Goal: Use online tool/utility: Utilize a website feature to perform a specific function

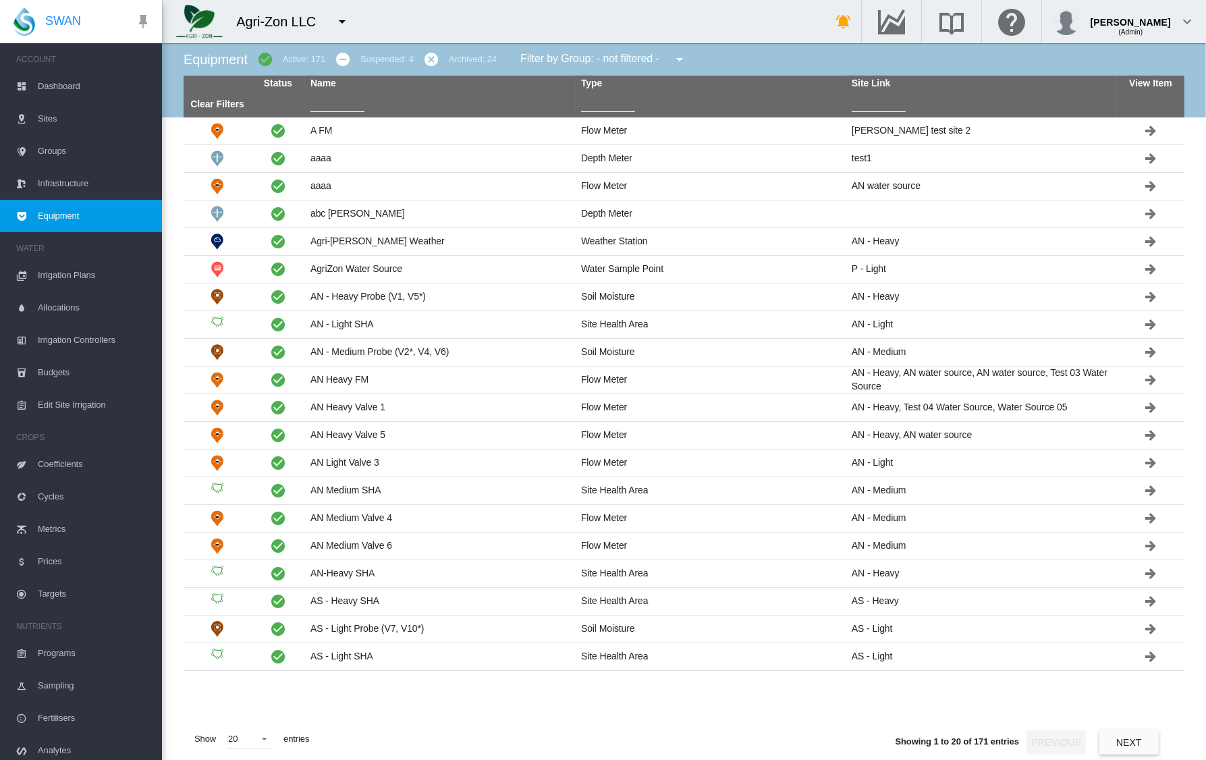
click at [323, 96] on input "text" at bounding box center [338, 102] width 54 height 20
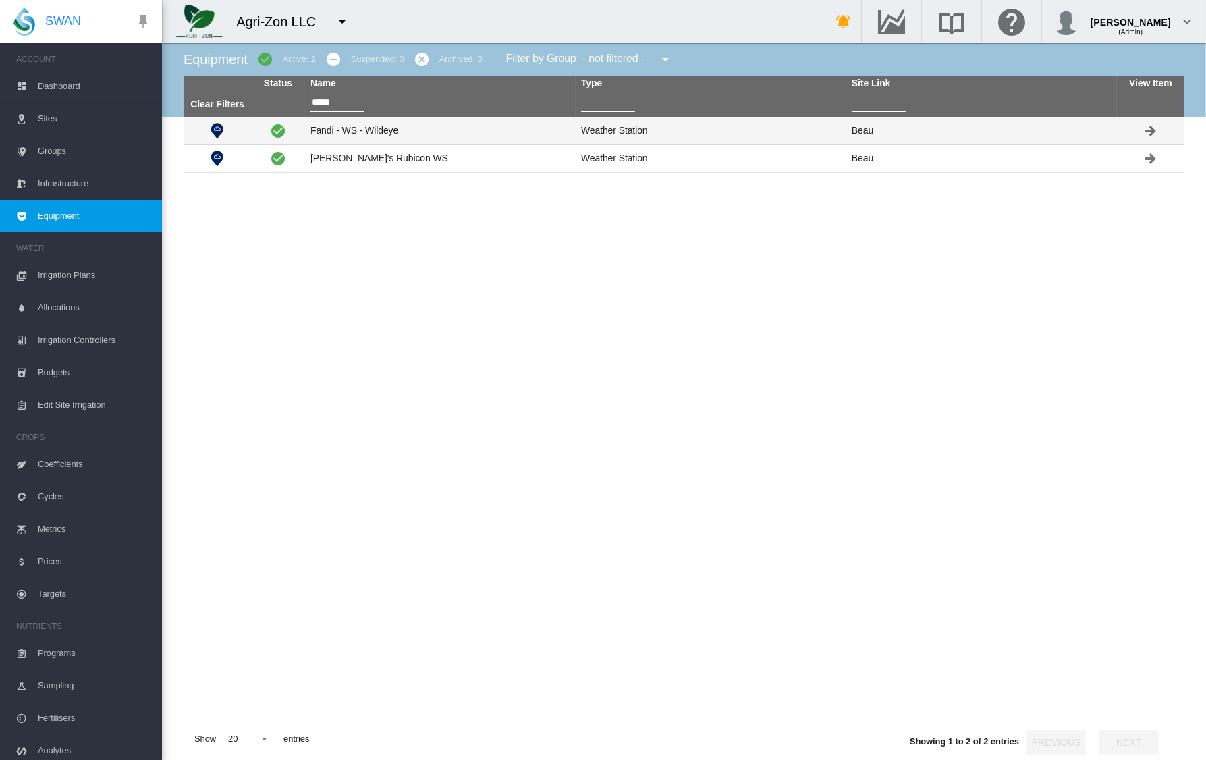
type input "*****"
click at [367, 130] on td "Fandi - WS - Wildeye" at bounding box center [440, 130] width 271 height 27
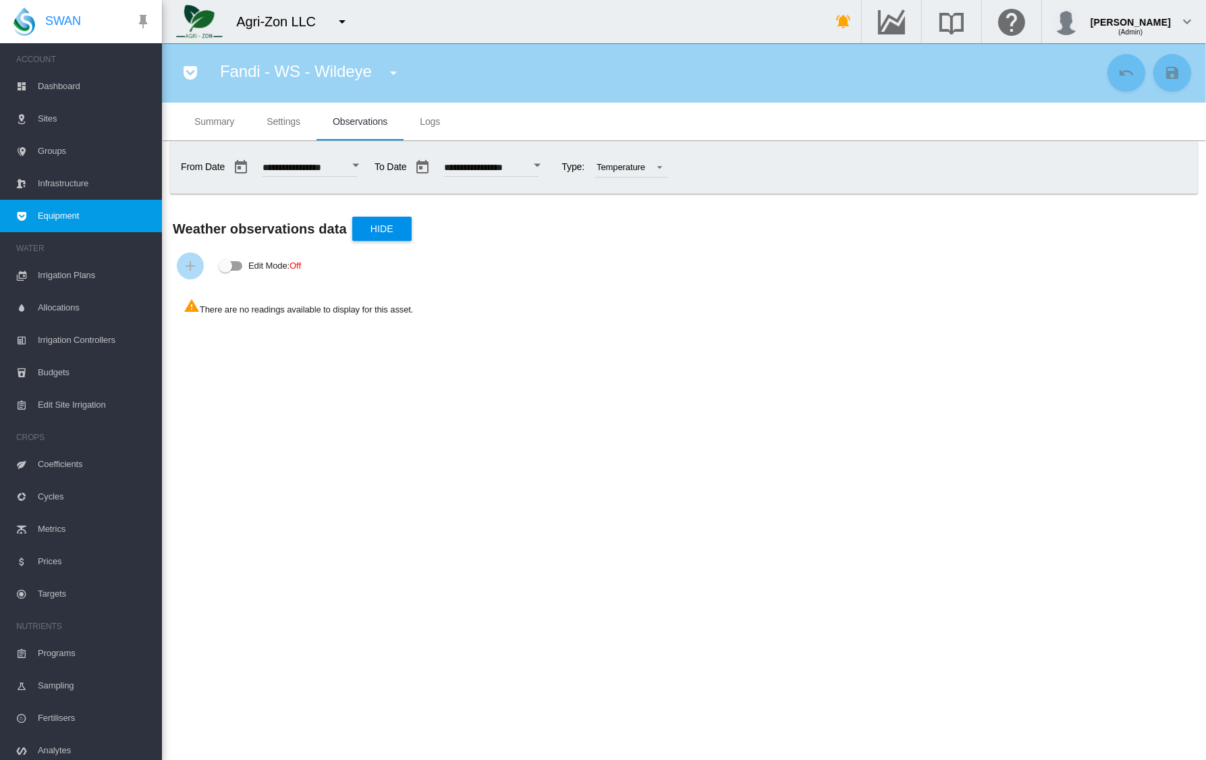
click at [368, 161] on button "Open calendar" at bounding box center [356, 165] width 24 height 24
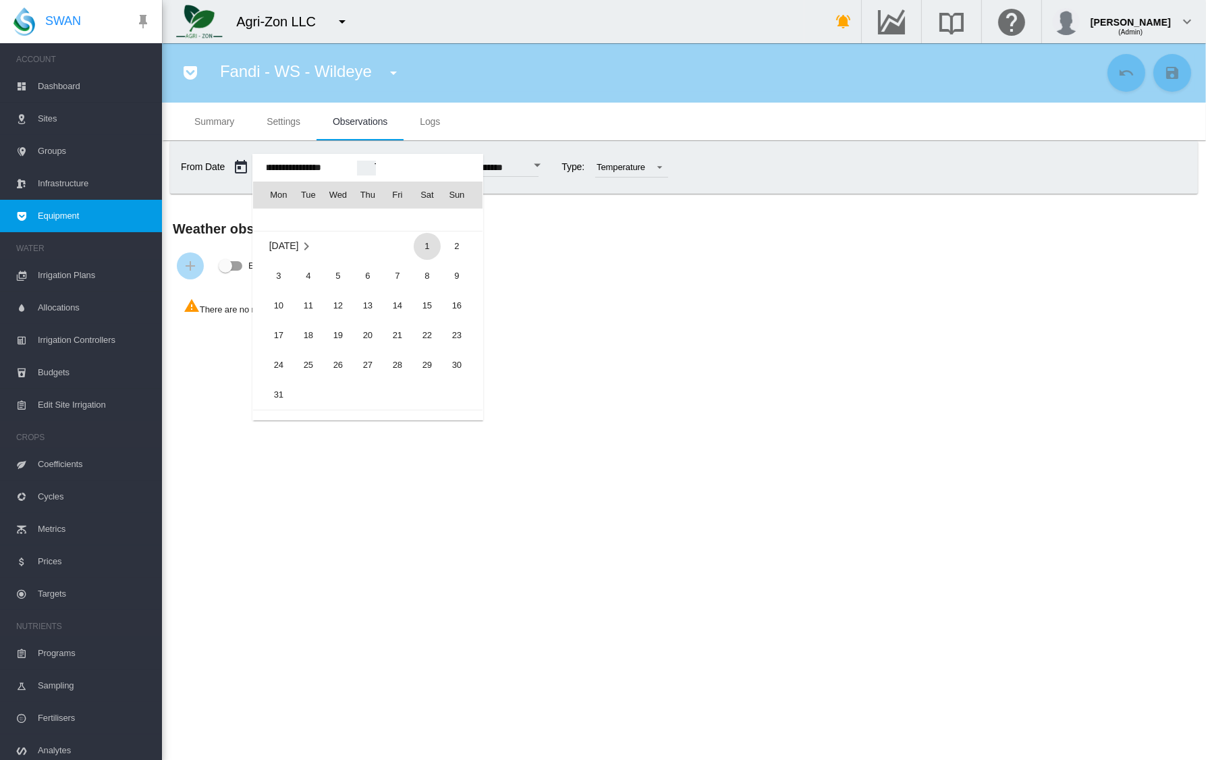
scroll to position [32534, 0]
click at [419, 242] on span "1" at bounding box center [427, 247] width 27 height 27
type input "**********"
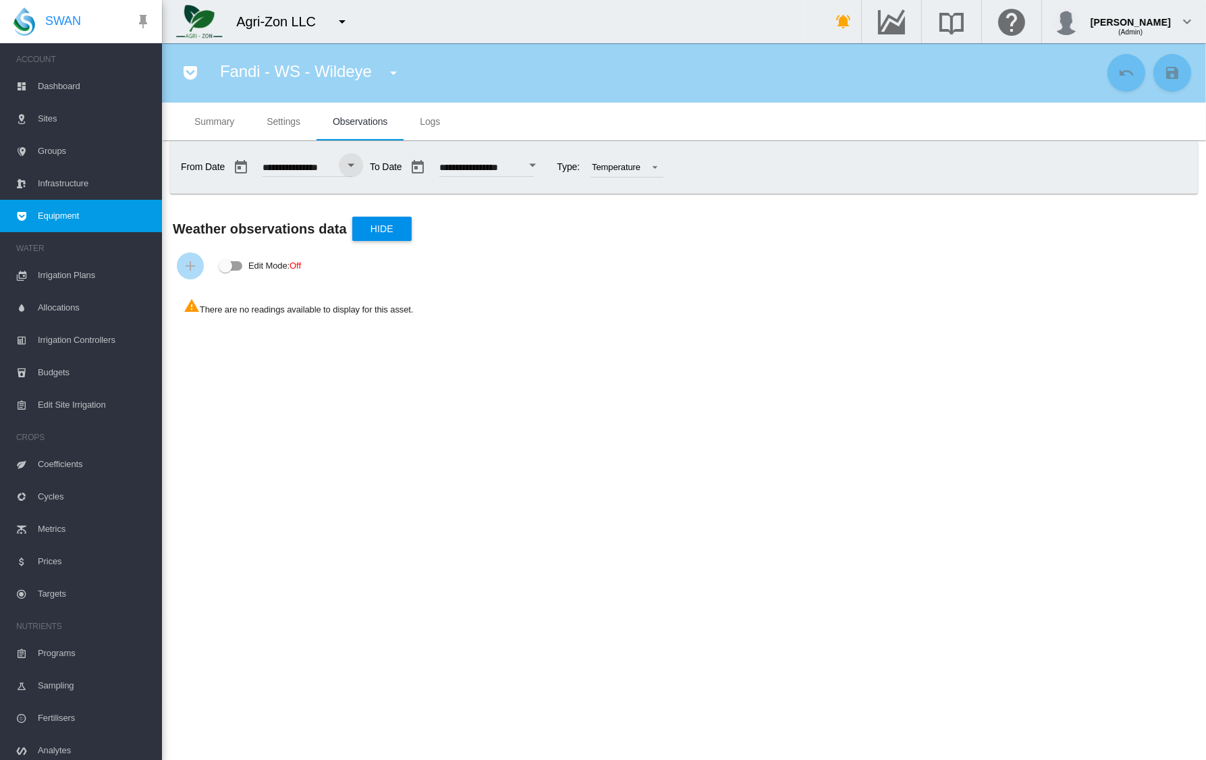
click at [286, 124] on span "Settings" at bounding box center [284, 121] width 34 height 11
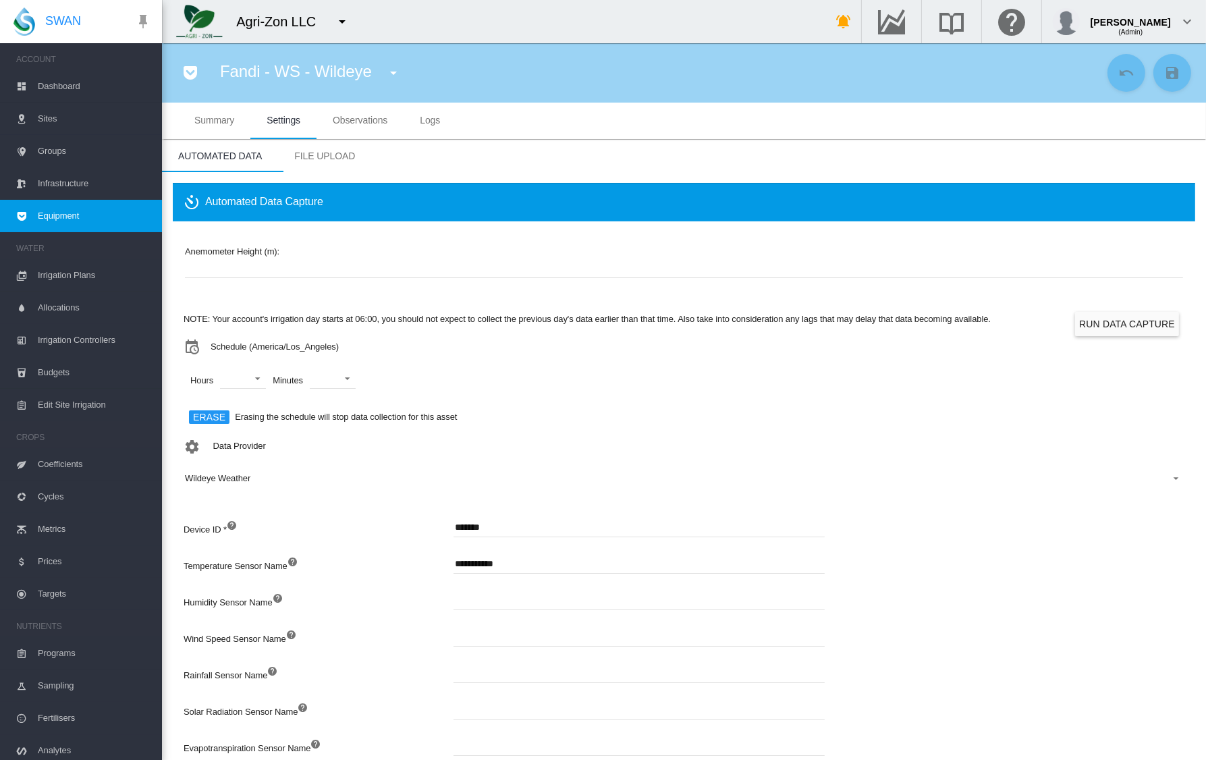
scroll to position [0, 0]
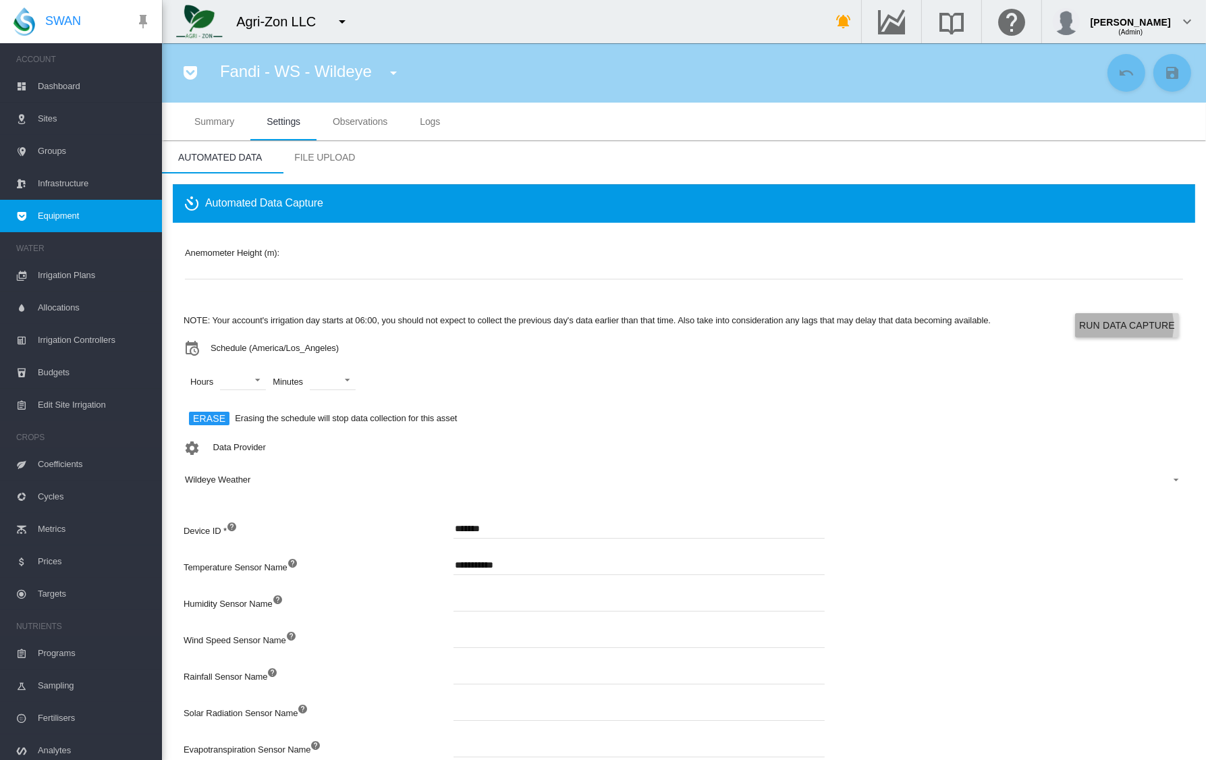
click at [1108, 325] on button "Run Data Capture" at bounding box center [1127, 325] width 104 height 24
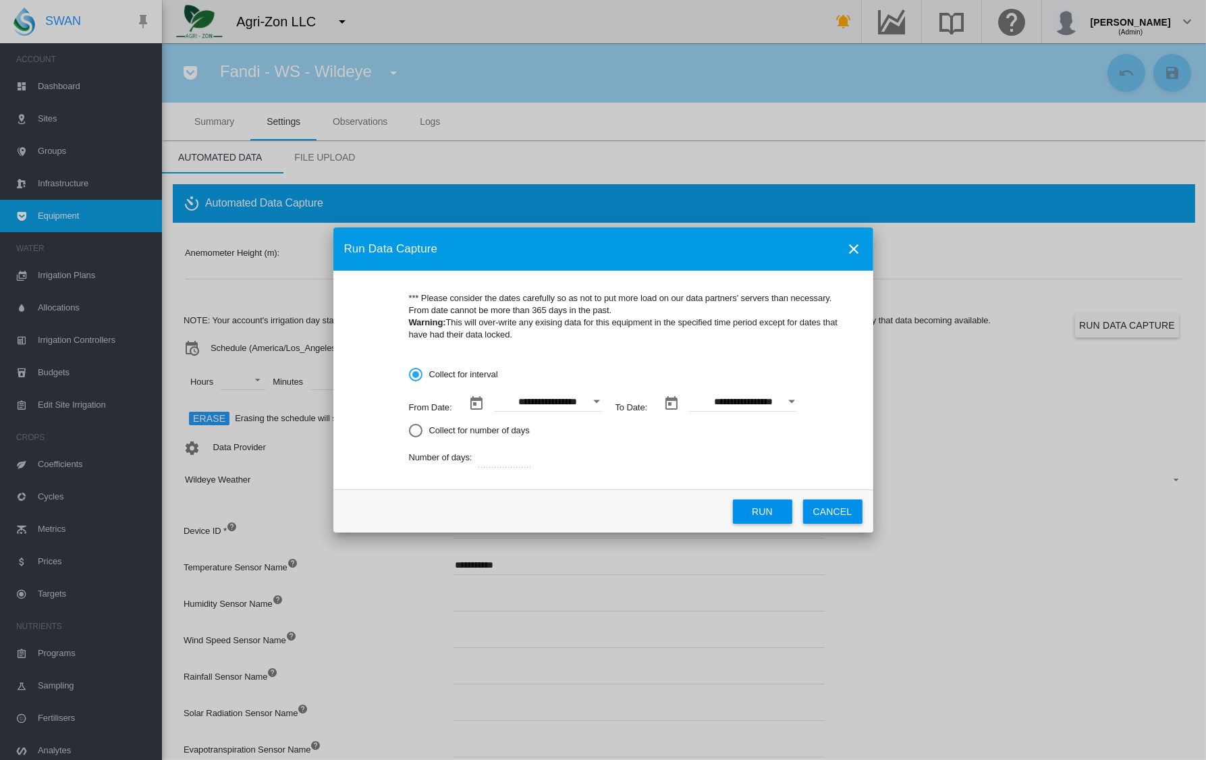
click at [593, 398] on button "Open calendar" at bounding box center [597, 401] width 24 height 24
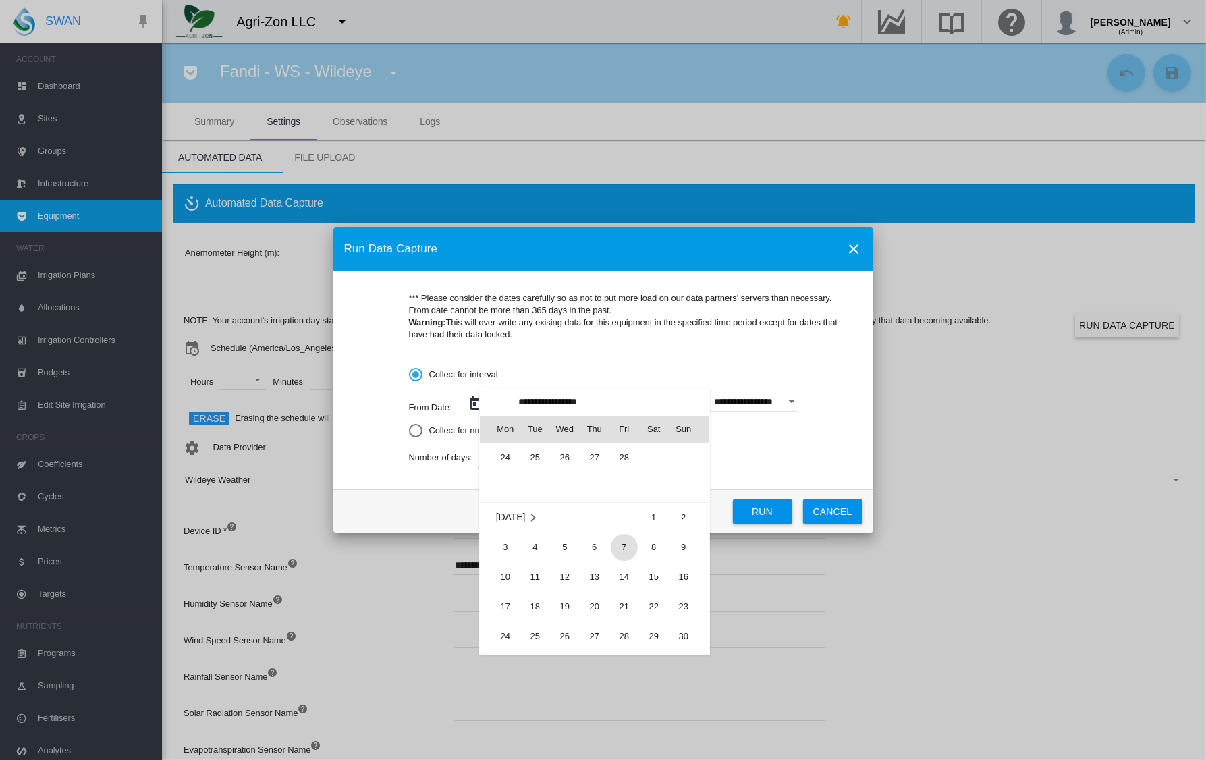
scroll to position [311593, 0]
click at [647, 474] on span "1" at bounding box center [654, 477] width 27 height 27
type input "**********"
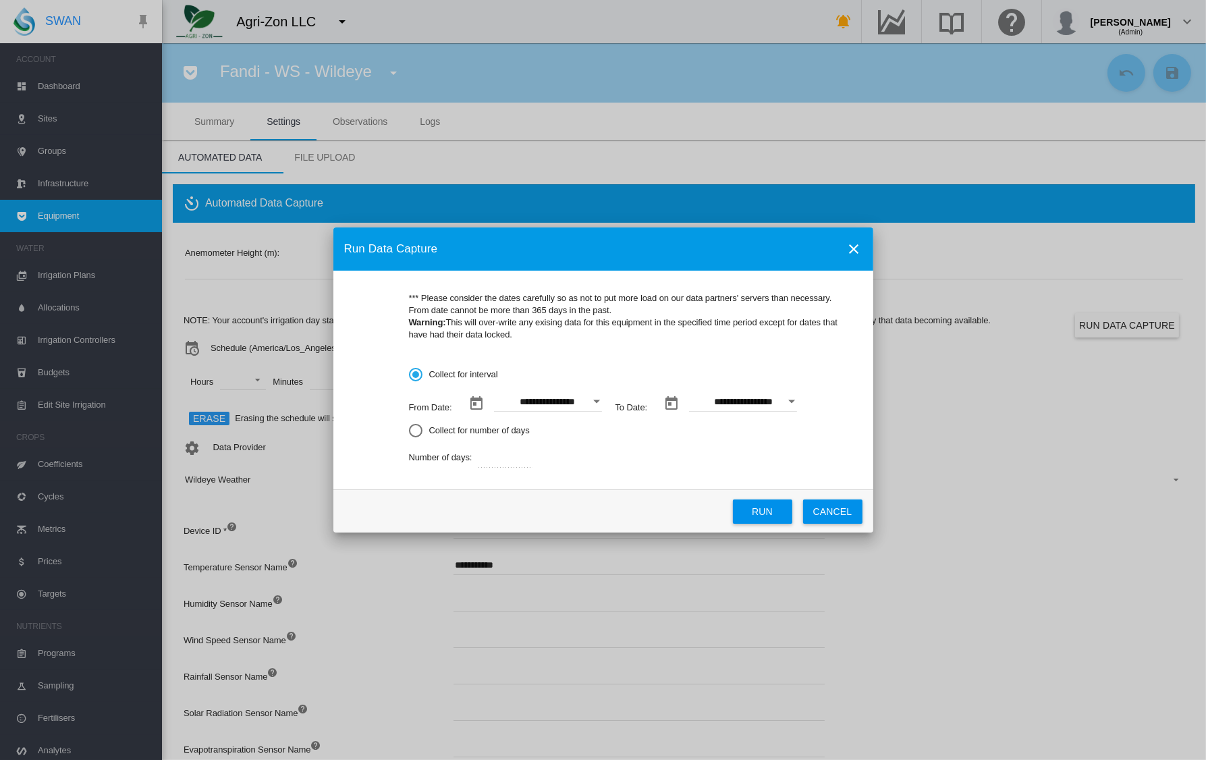
click at [788, 401] on div "Open calendar" at bounding box center [791, 401] width 7 height 3
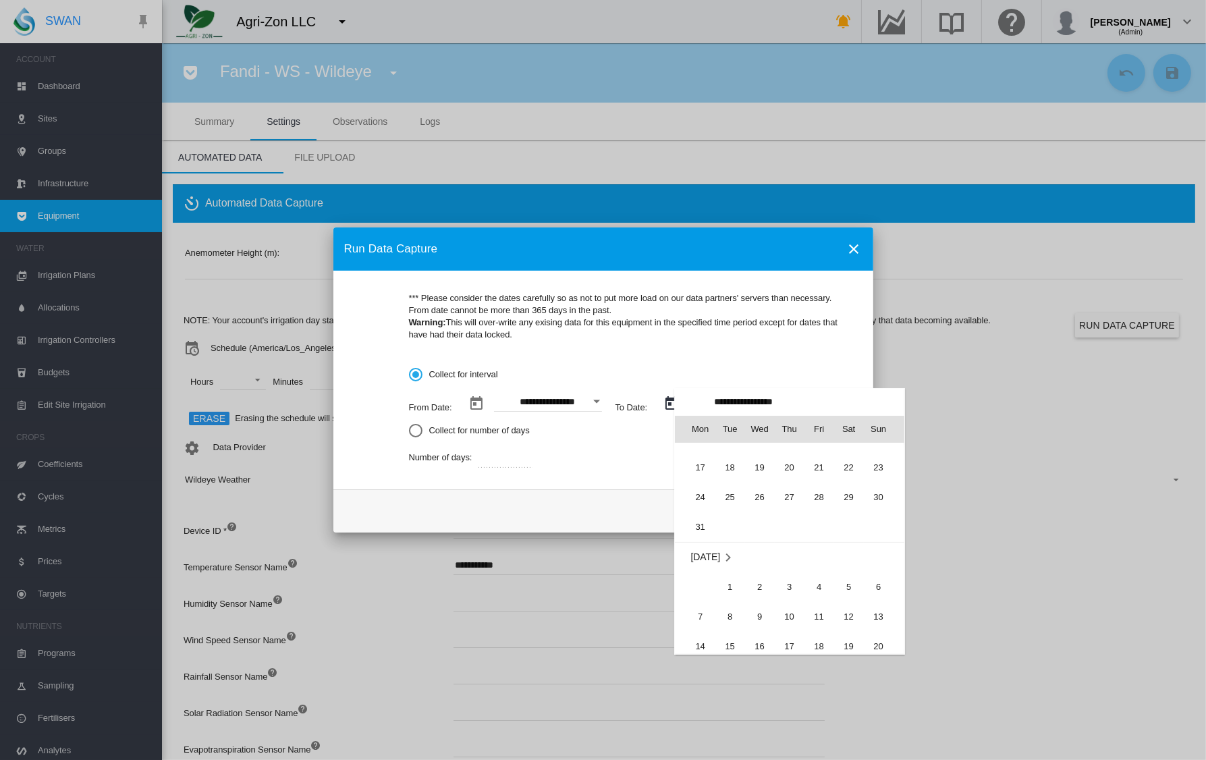
scroll to position [79, 0]
click at [582, 396] on div at bounding box center [603, 380] width 1206 height 760
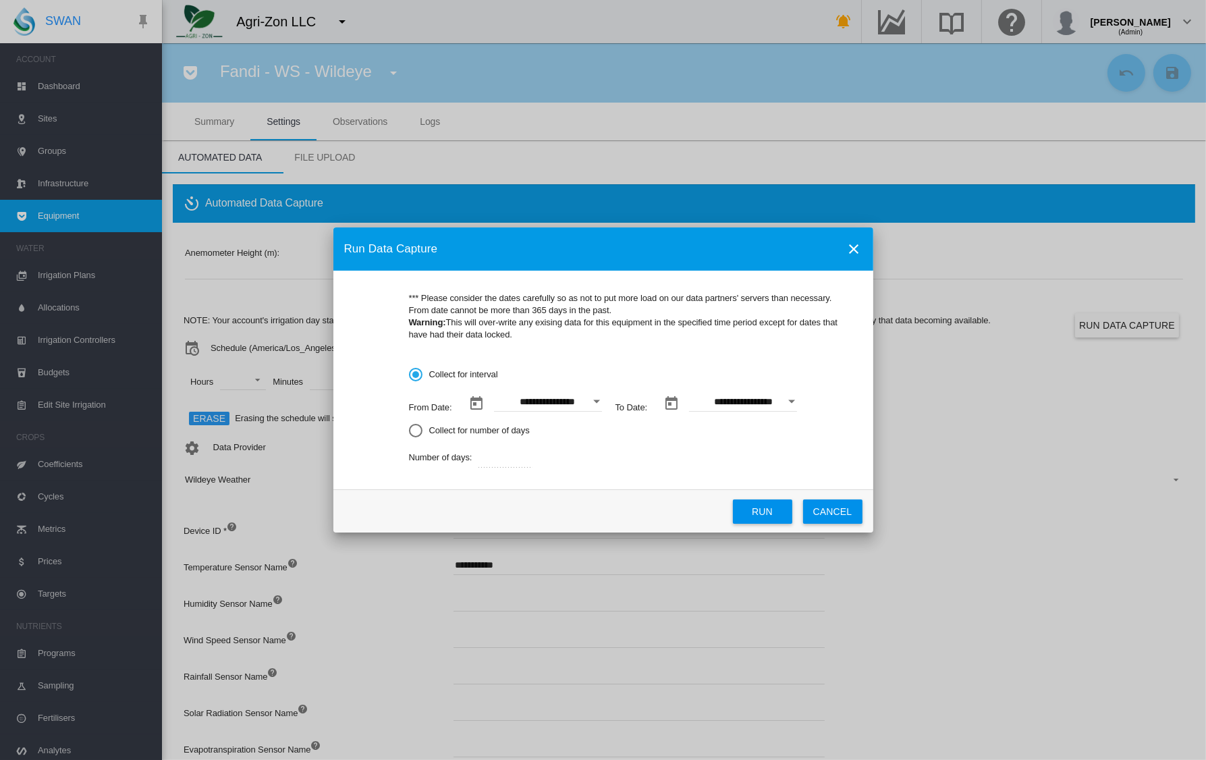
click at [594, 400] on div "Open calendar" at bounding box center [596, 401] width 7 height 3
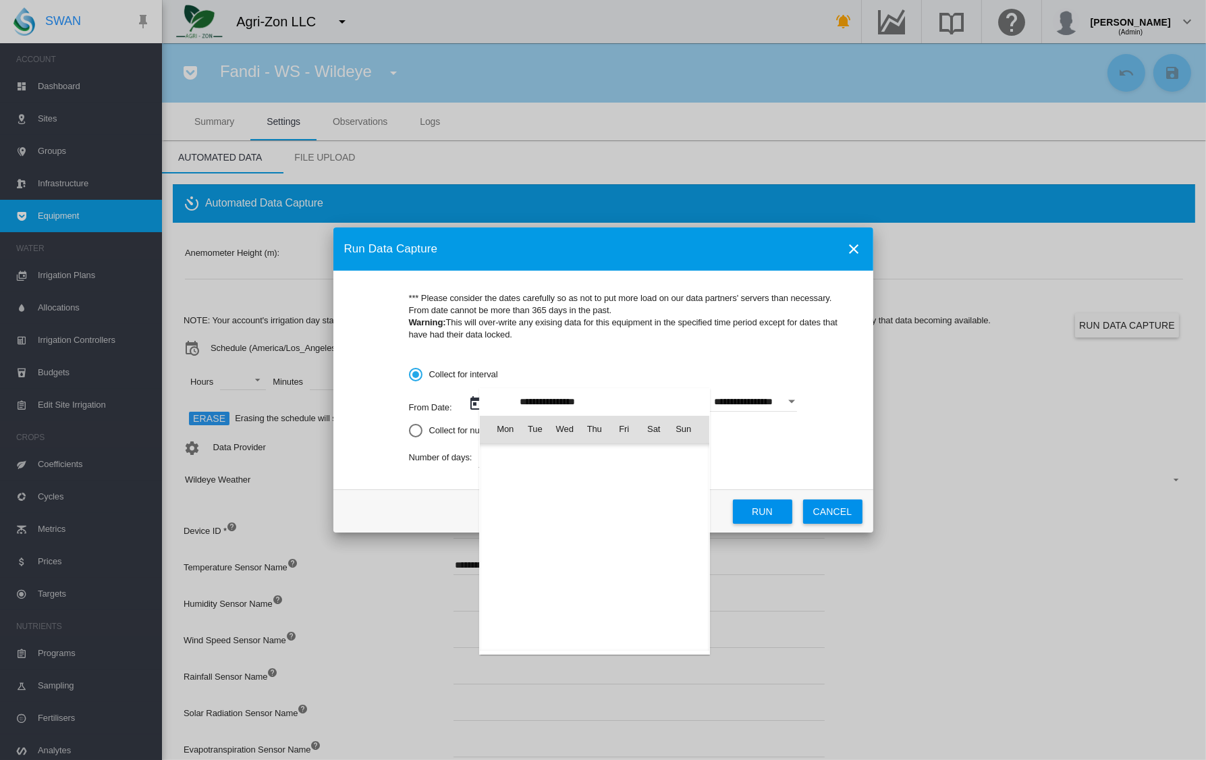
scroll to position [311613, 0]
click at [414, 436] on div at bounding box center [603, 380] width 1206 height 760
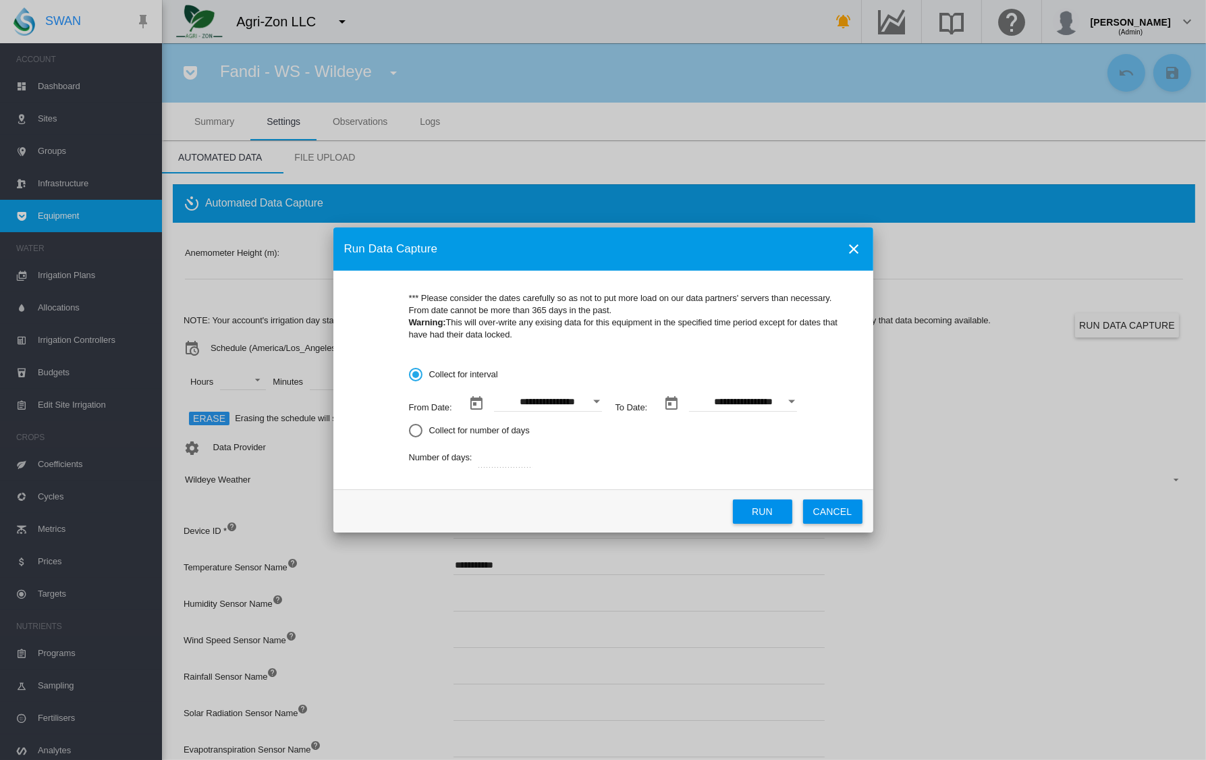
click at [414, 431] on div "Collect for number of days" at bounding box center [416, 431] width 14 height 14
click at [768, 512] on button "Run" at bounding box center [762, 512] width 59 height 24
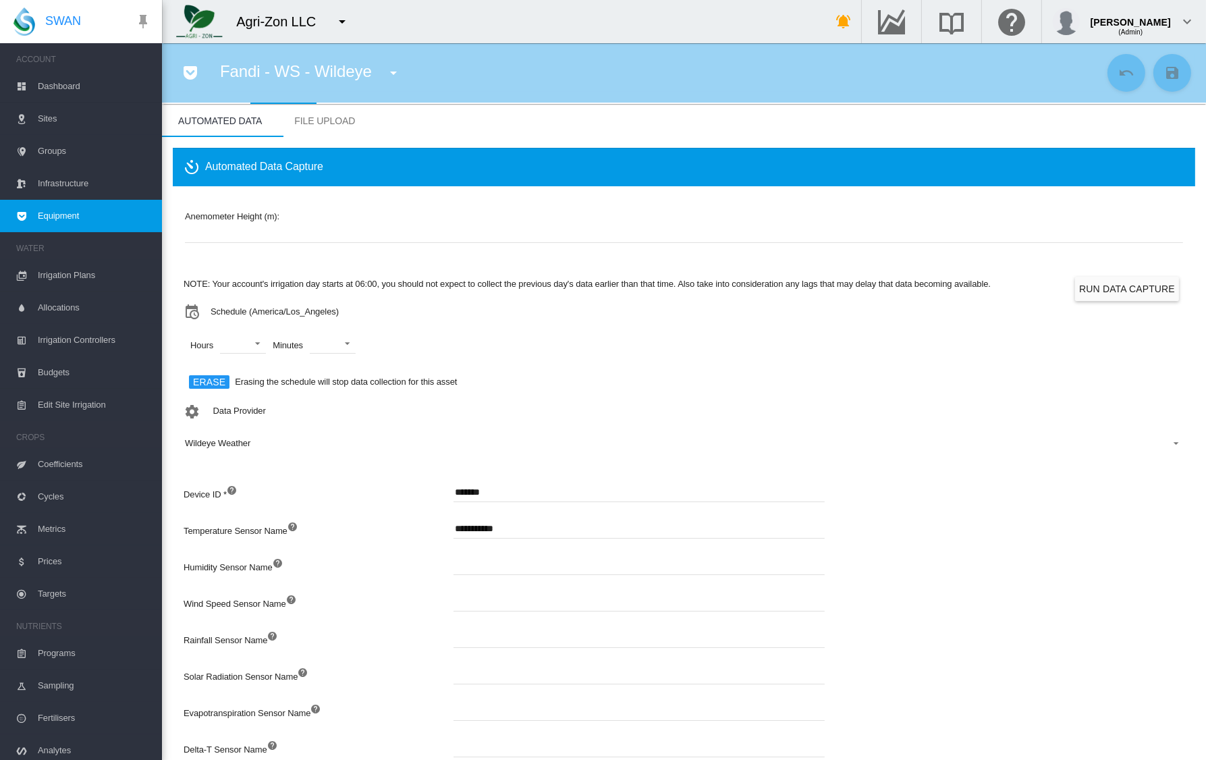
scroll to position [0, 0]
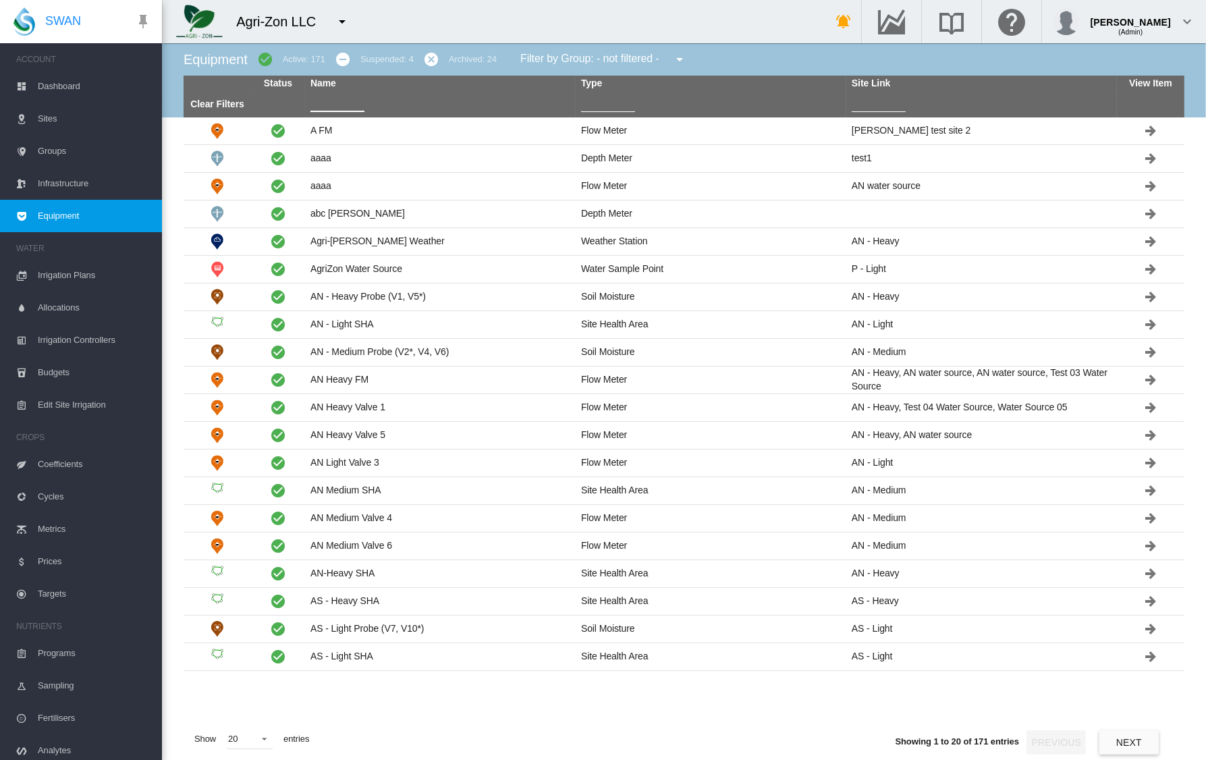
click at [326, 106] on input "text" at bounding box center [338, 102] width 54 height 20
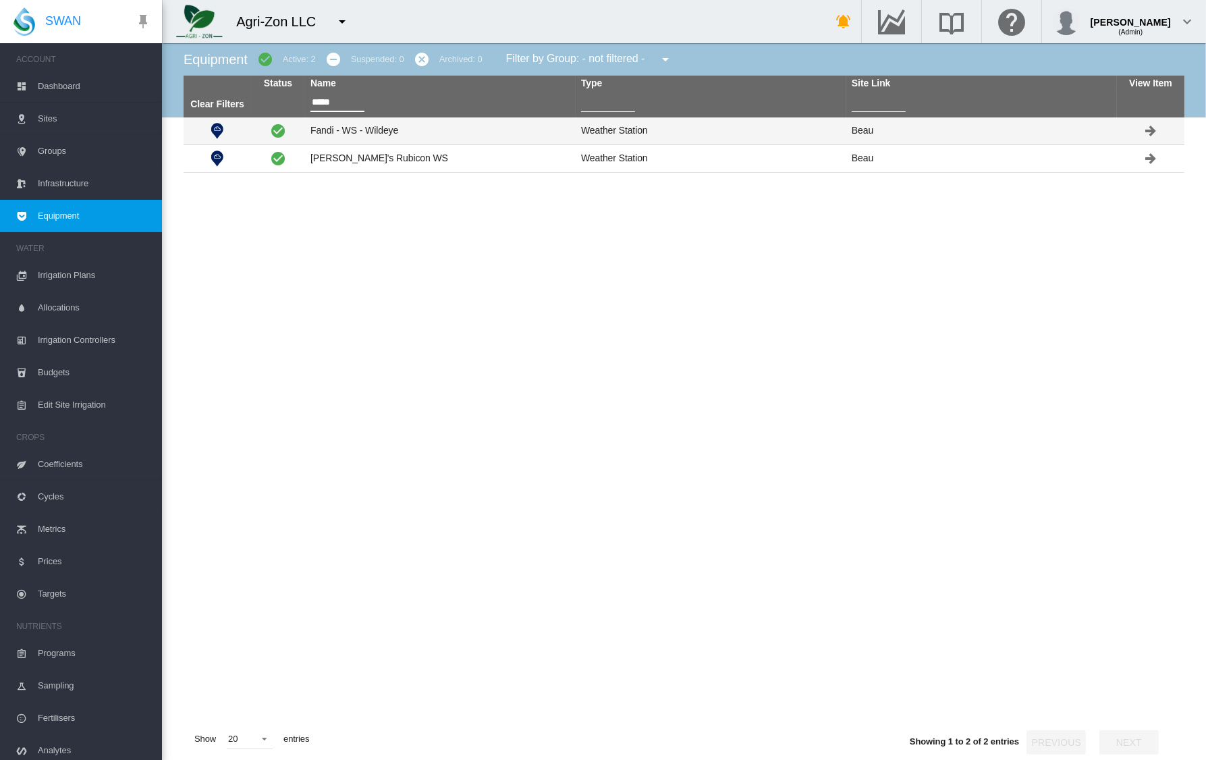
type input "*****"
click at [327, 133] on td "Fandi - WS - Wildeye" at bounding box center [440, 130] width 271 height 27
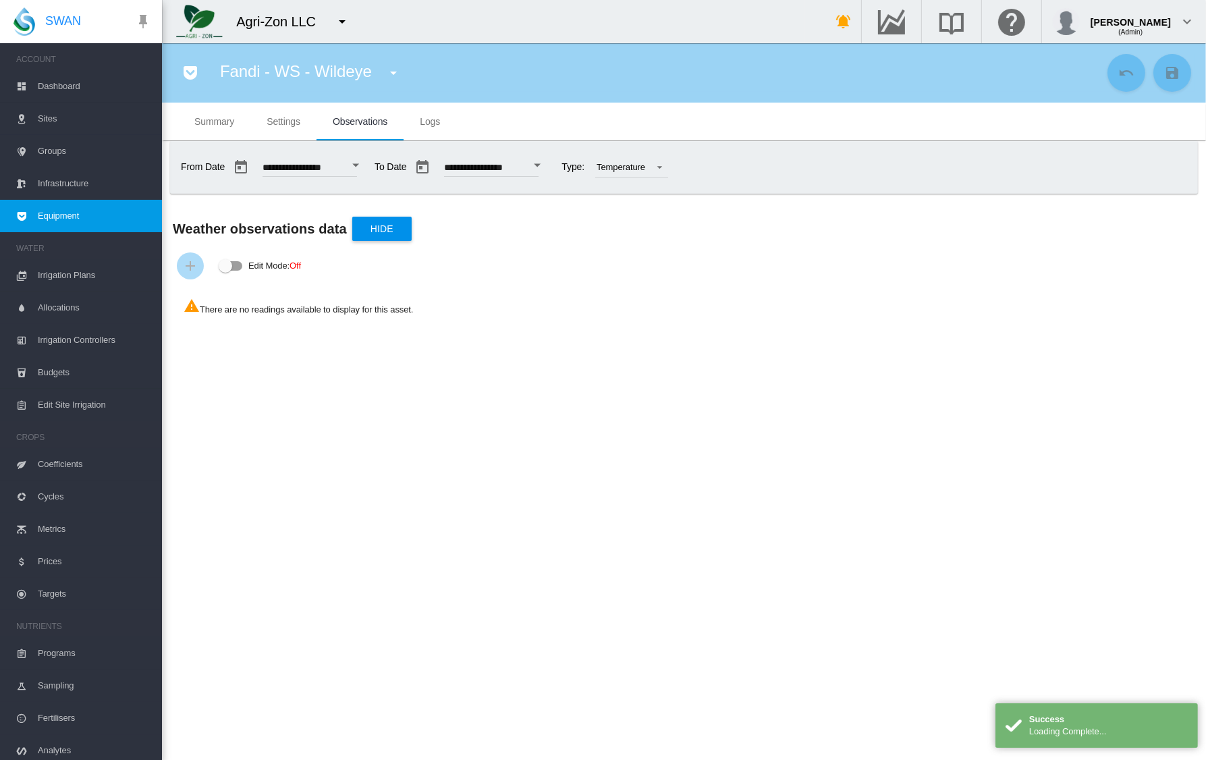
click at [296, 126] on span "Settings" at bounding box center [284, 121] width 34 height 11
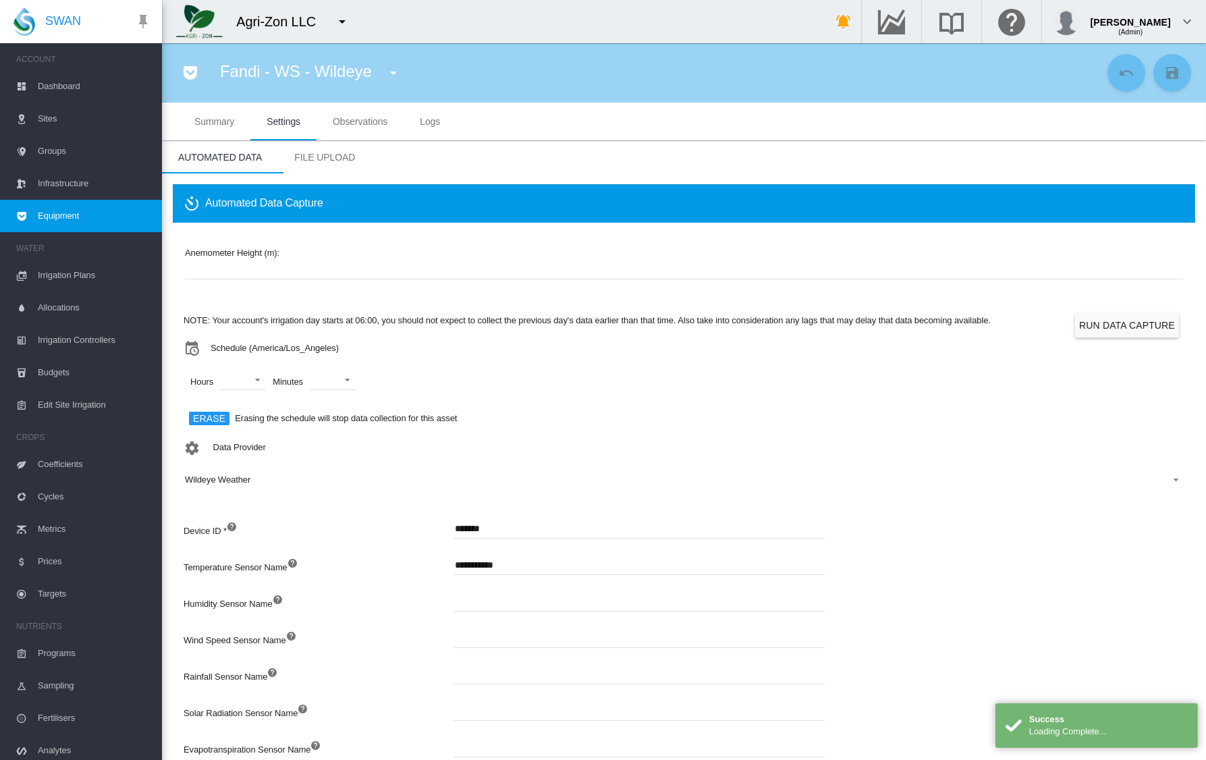
click at [1106, 328] on button "Run Data Capture" at bounding box center [1127, 325] width 104 height 24
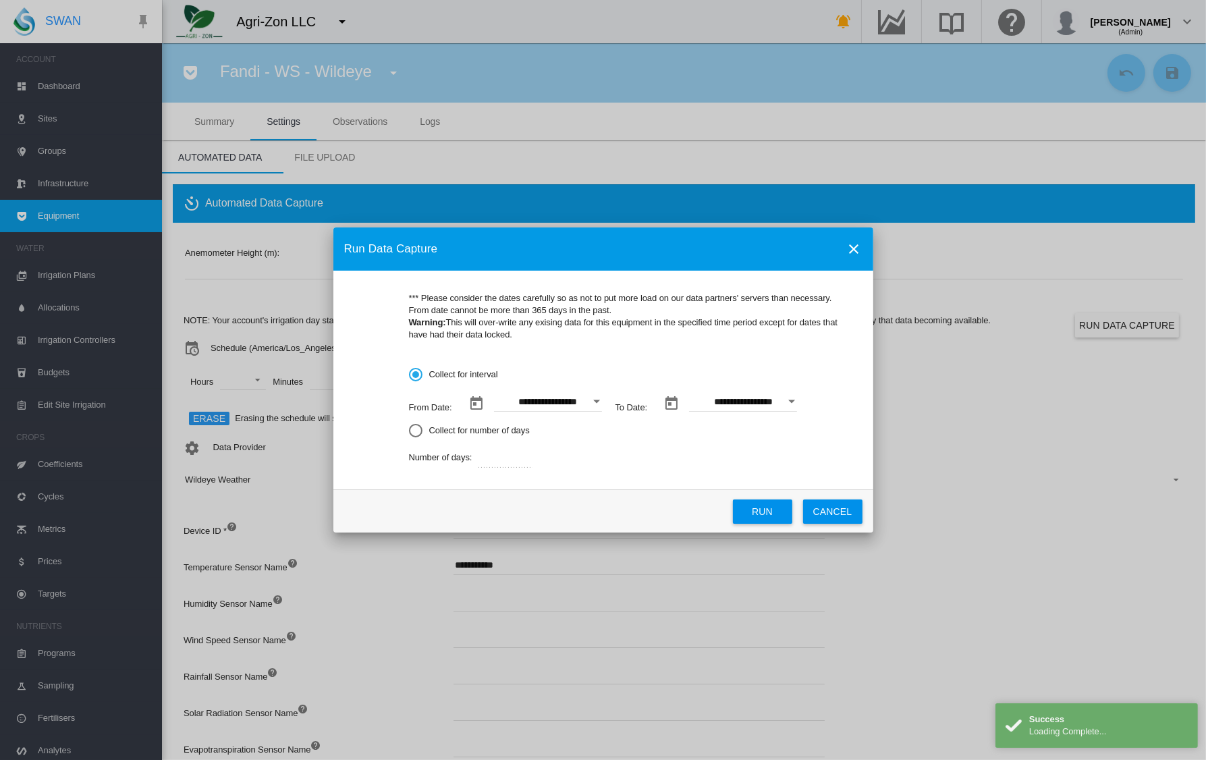
click at [483, 439] on md-radio-group "**********" at bounding box center [630, 418] width 443 height 100
click at [478, 430] on md-radio-button "Collect for number of days" at bounding box center [630, 431] width 443 height 13
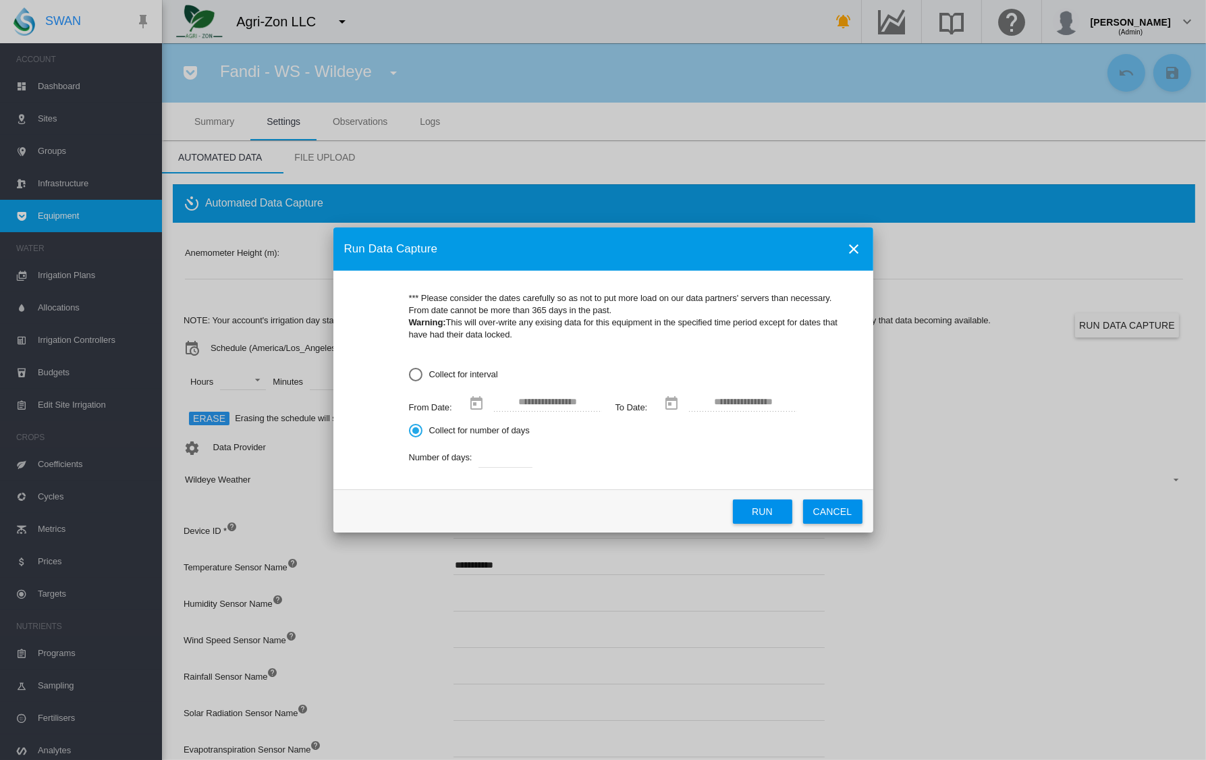
click at [785, 506] on button "Run" at bounding box center [762, 512] width 59 height 24
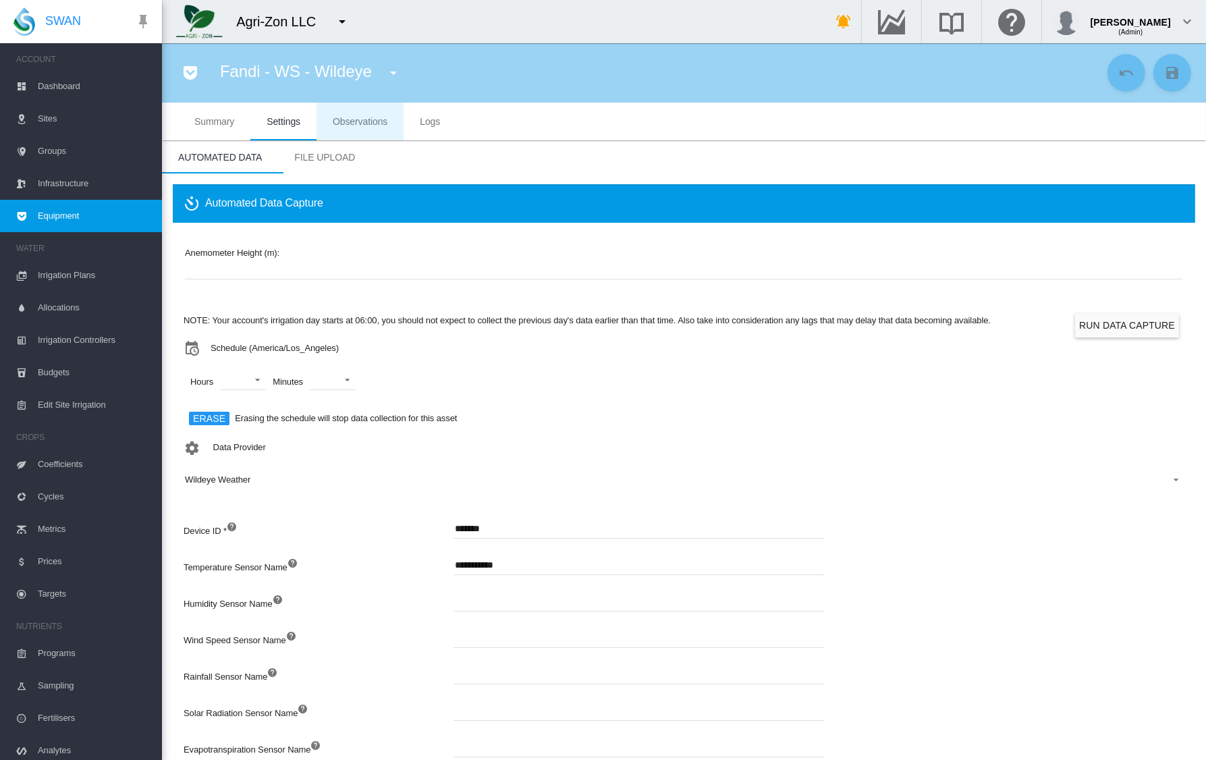
click at [377, 132] on md-tab-item "Observations" at bounding box center [360, 122] width 87 height 38
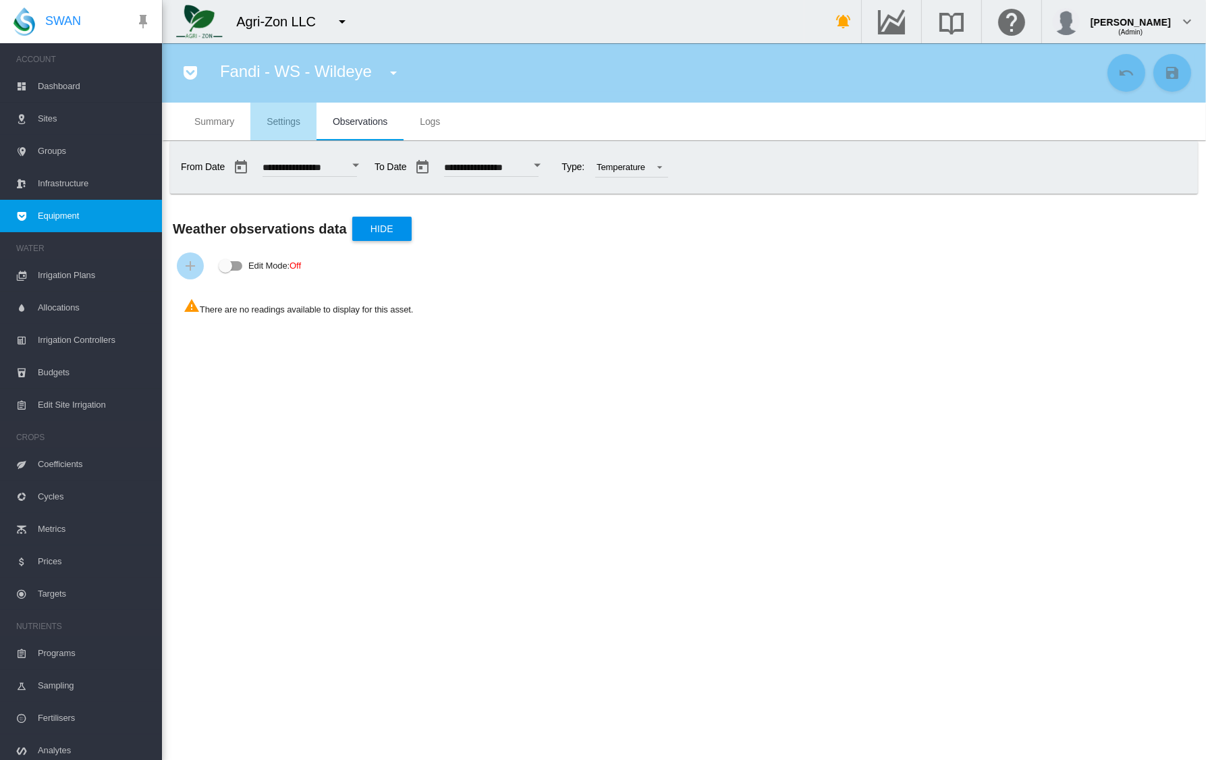
click at [294, 125] on span "Settings" at bounding box center [284, 121] width 34 height 11
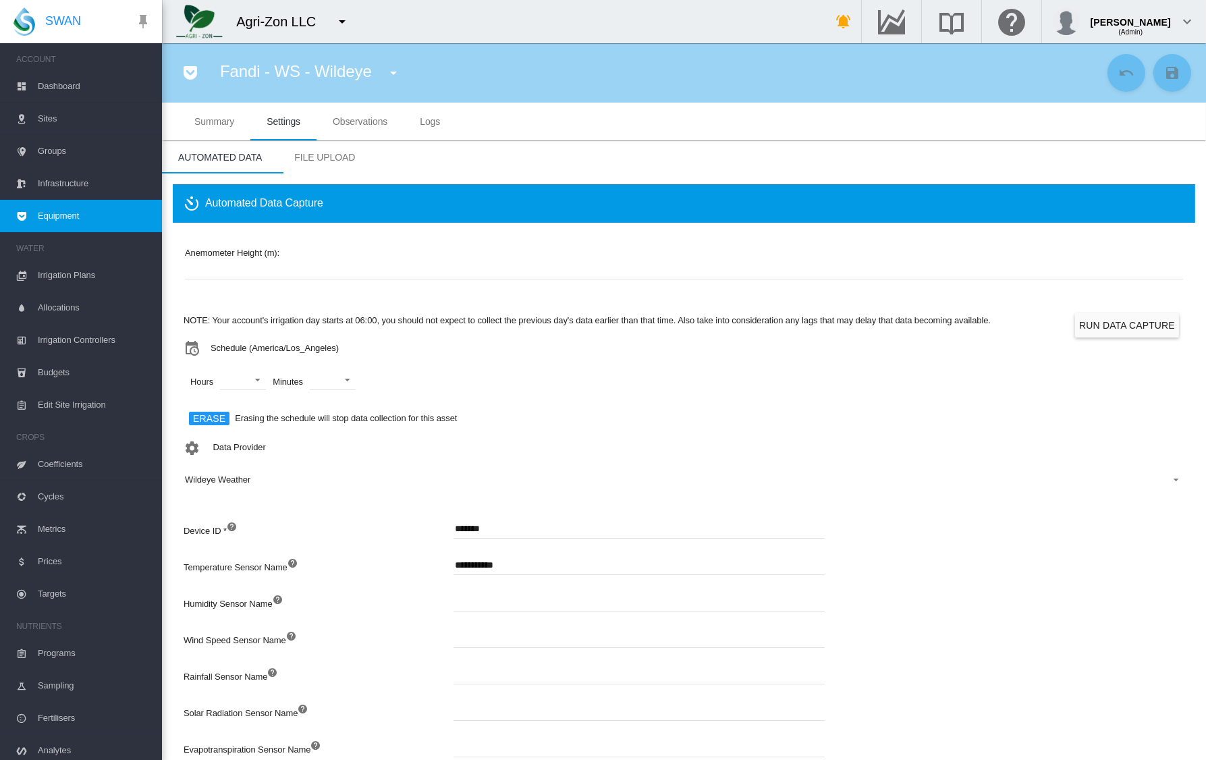
click at [352, 120] on span "Observations" at bounding box center [360, 121] width 55 height 11
